Goal: Information Seeking & Learning: Find specific fact

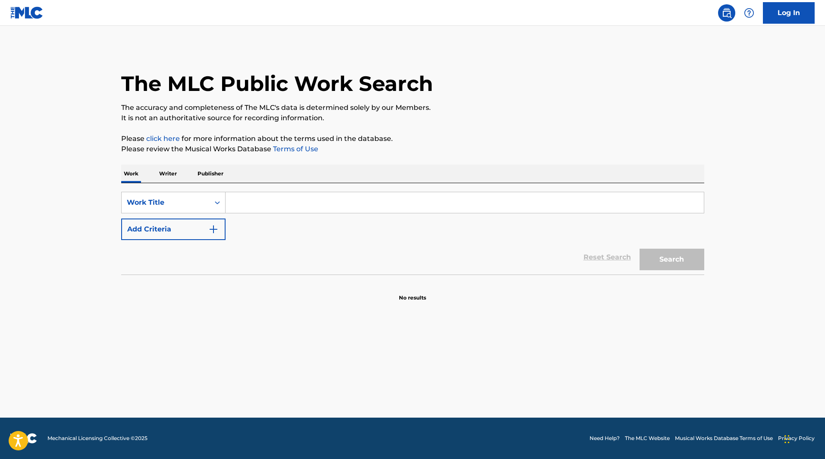
click at [254, 205] on input "Search Form" at bounding box center [465, 202] width 478 height 21
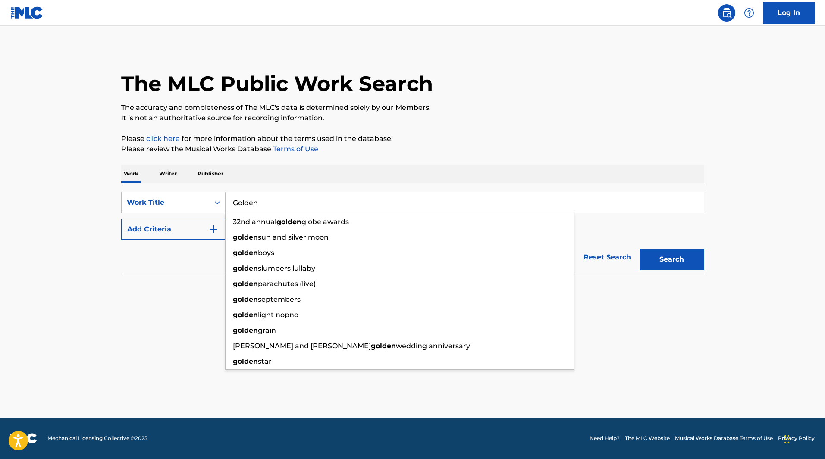
type input "Golden"
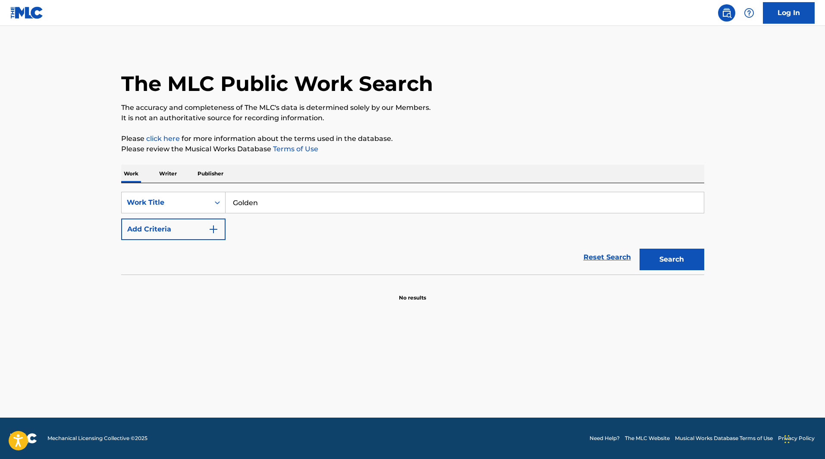
click at [140, 241] on div "Reset Search Search" at bounding box center [412, 257] width 583 height 35
click at [148, 231] on button "Add Criteria" at bounding box center [173, 230] width 104 height 22
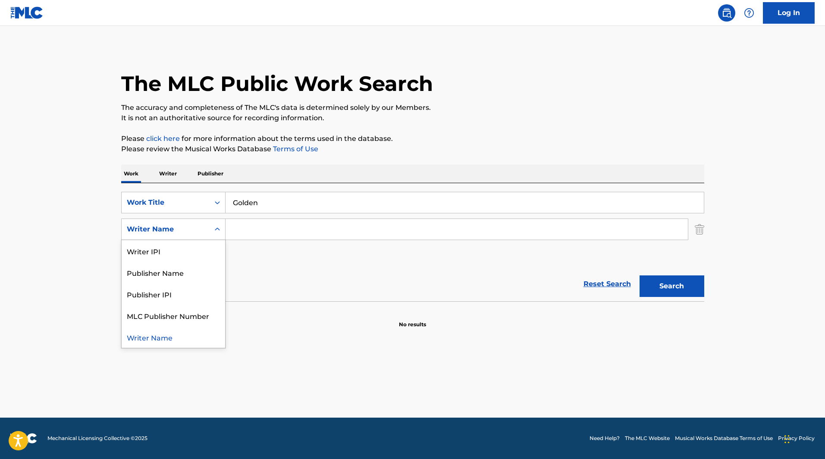
click at [192, 226] on div "Writer Name" at bounding box center [166, 229] width 78 height 10
click at [264, 224] on input "Search Form" at bounding box center [457, 229] width 462 height 21
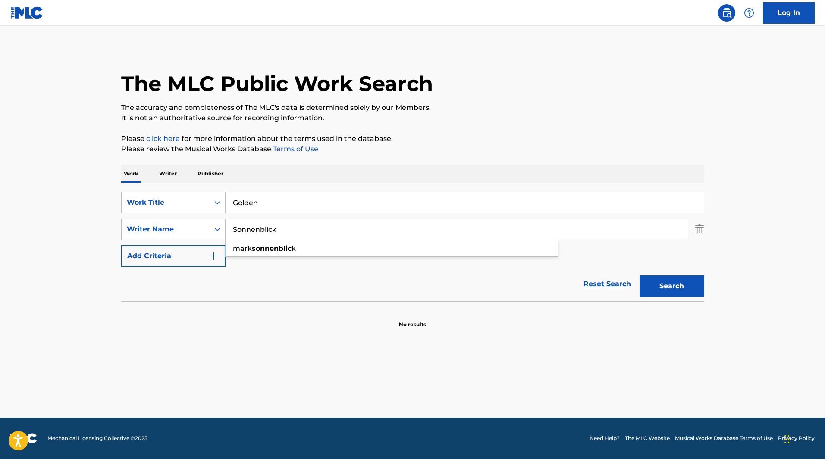
type input "Sonnenblick"
click at [640, 276] on button "Search" at bounding box center [672, 287] width 65 height 22
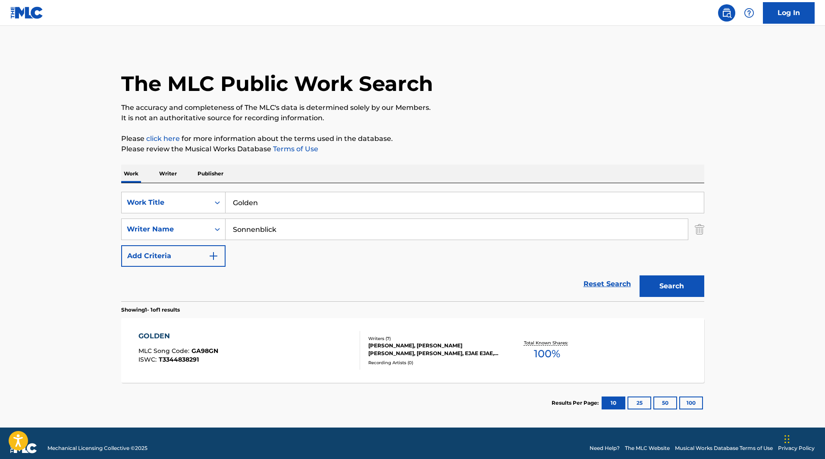
click at [276, 354] on div "GOLDEN MLC Song Code : GA98GN ISWC : T3344838291" at bounding box center [249, 350] width 222 height 39
